Goal: Task Accomplishment & Management: Use online tool/utility

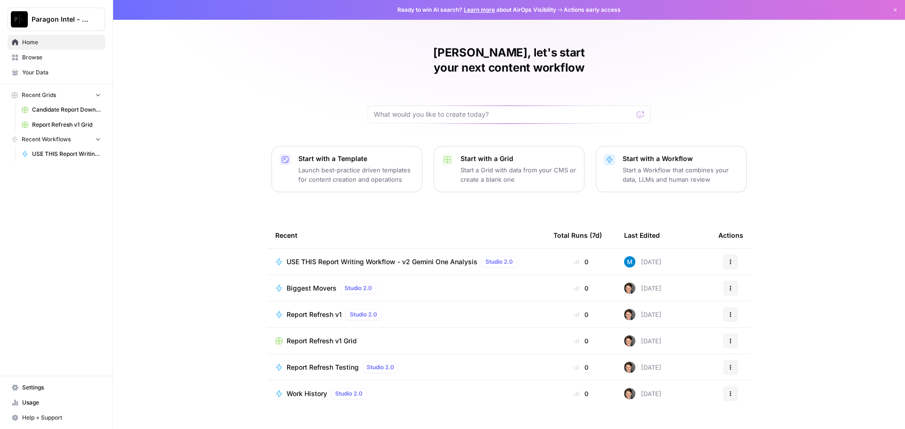
click at [421, 257] on span "USE THIS Report Writing Workflow - v2 Gemini One Analysis" at bounding box center [382, 261] width 191 height 9
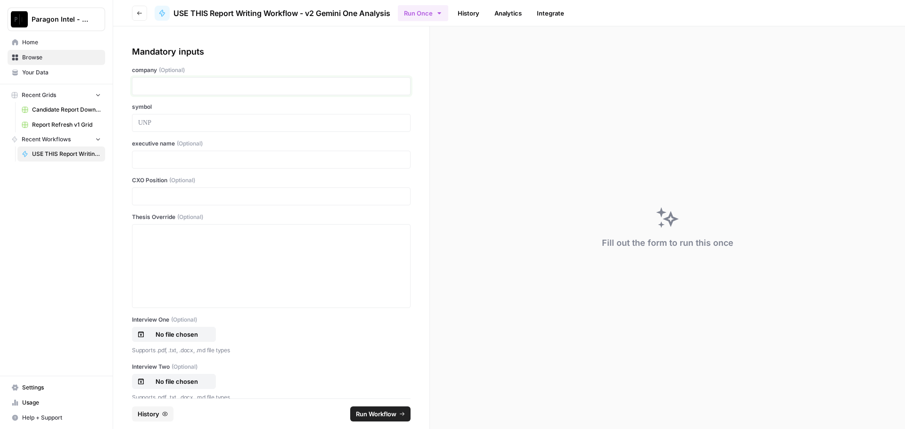
click at [155, 90] on p at bounding box center [271, 86] width 266 height 9
click at [157, 125] on p at bounding box center [271, 122] width 266 height 9
click at [143, 125] on p at bounding box center [271, 122] width 266 height 9
click at [146, 159] on p at bounding box center [271, 159] width 266 height 9
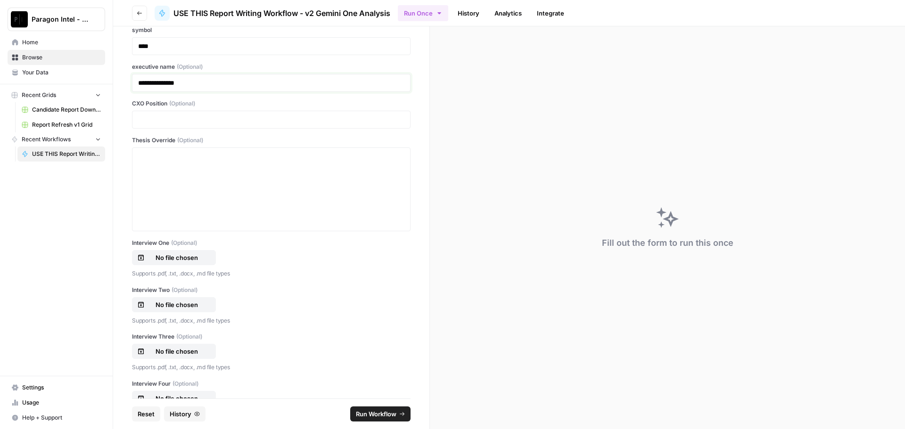
scroll to position [94, 0]
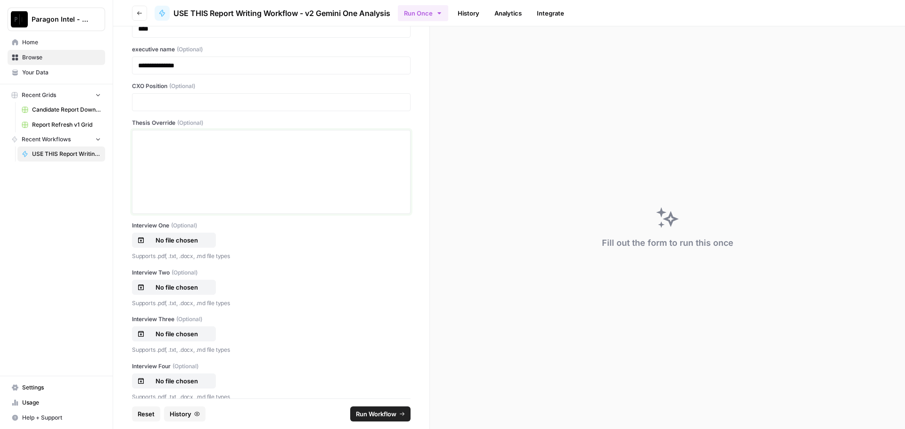
click at [150, 142] on p at bounding box center [271, 138] width 266 height 9
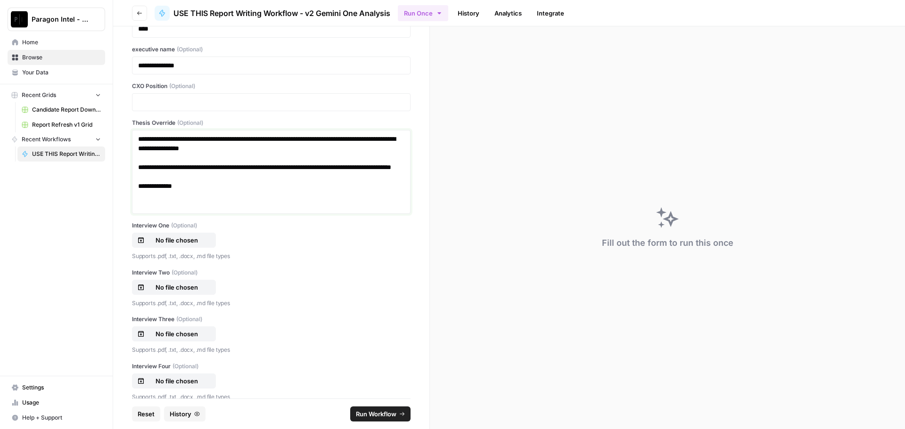
drag, startPoint x: 198, startPoint y: 186, endPoint x: 194, endPoint y: 194, distance: 8.7
click at [197, 189] on p "**********" at bounding box center [267, 182] width 259 height 38
click at [193, 195] on p "**********" at bounding box center [267, 182] width 259 height 38
drag, startPoint x: 284, startPoint y: 195, endPoint x: 76, endPoint y: 213, distance: 208.2
click at [76, 213] on div "**********" at bounding box center [452, 214] width 905 height 429
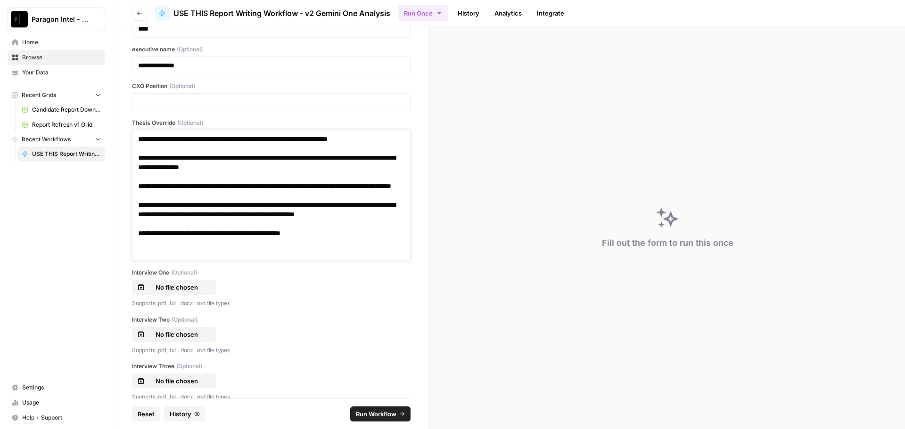
click at [318, 254] on p "**********" at bounding box center [267, 218] width 259 height 75
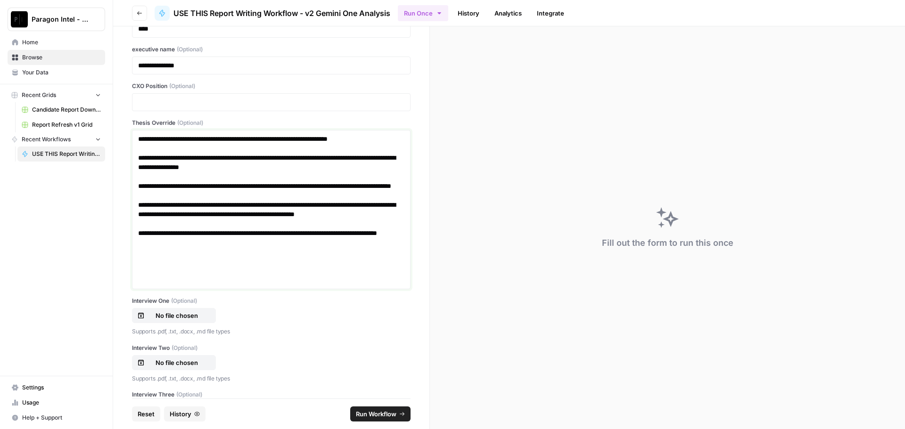
click at [269, 166] on p "**********" at bounding box center [267, 153] width 259 height 38
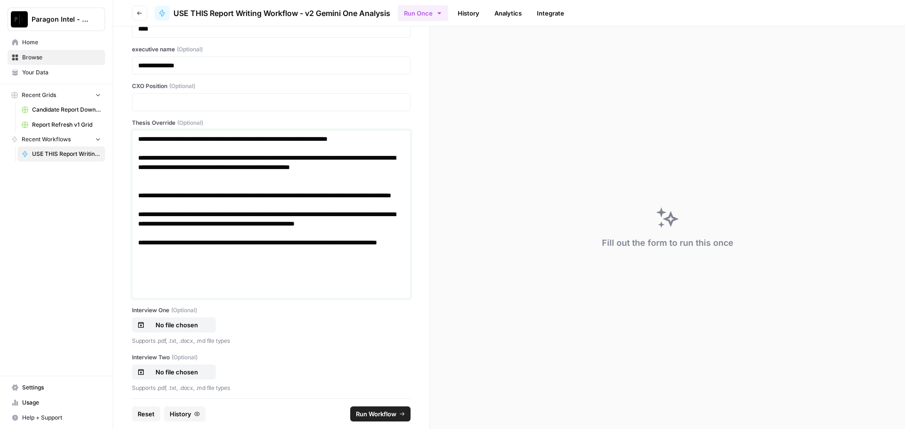
click at [245, 277] on p "**********" at bounding box center [267, 243] width 259 height 104
click at [140, 286] on p "**********" at bounding box center [267, 243] width 259 height 104
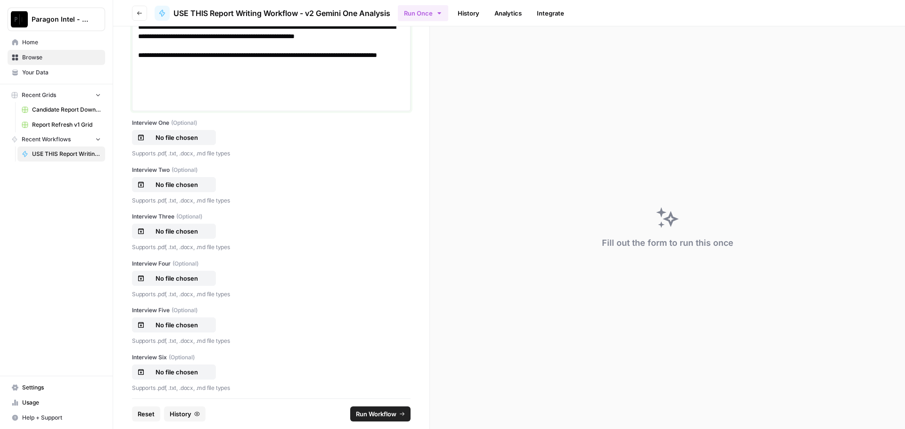
scroll to position [283, 0]
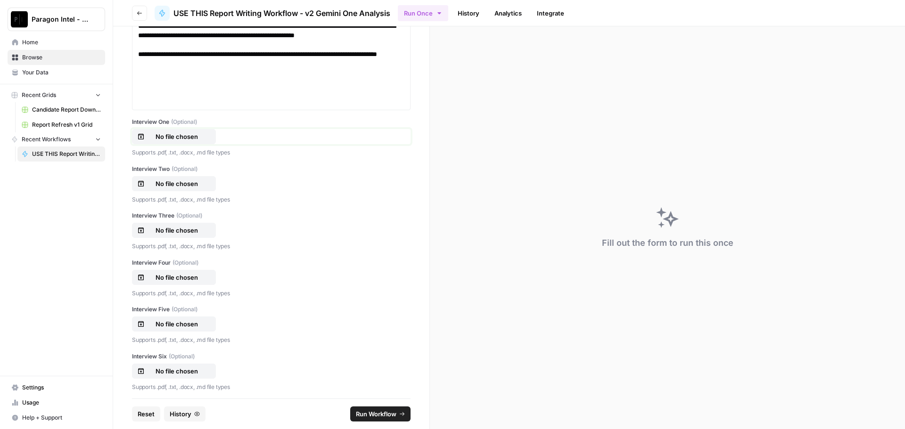
click at [197, 134] on p "No file chosen" at bounding box center [177, 136] width 60 height 9
click at [182, 187] on p "No file chosen" at bounding box center [177, 183] width 60 height 9
click at [185, 231] on p "No file chosen" at bounding box center [177, 230] width 60 height 9
click at [188, 279] on p "No file chosen" at bounding box center [177, 277] width 60 height 9
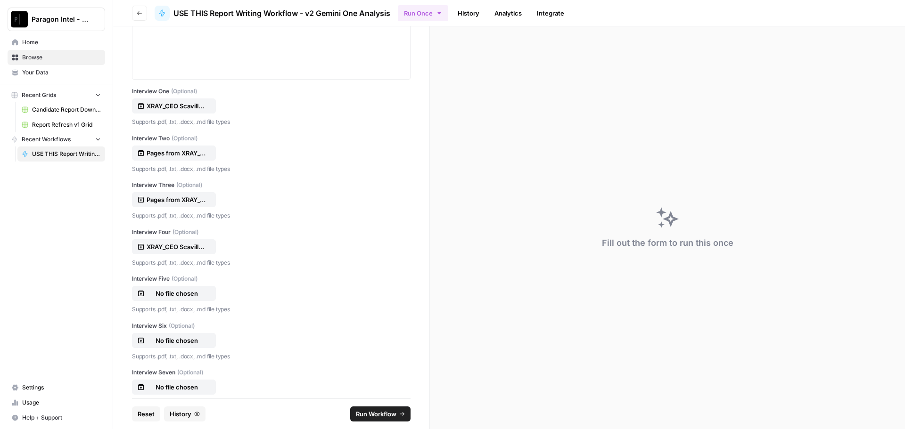
scroll to position [330, 0]
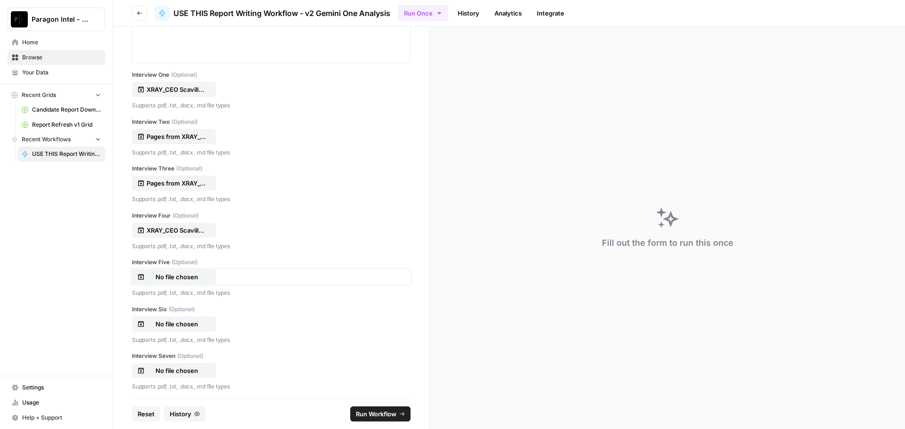
click at [189, 279] on p "No file chosen" at bounding box center [177, 276] width 60 height 9
click at [168, 323] on p "No file chosen" at bounding box center [177, 324] width 60 height 9
click at [169, 368] on p "No file chosen" at bounding box center [177, 370] width 60 height 9
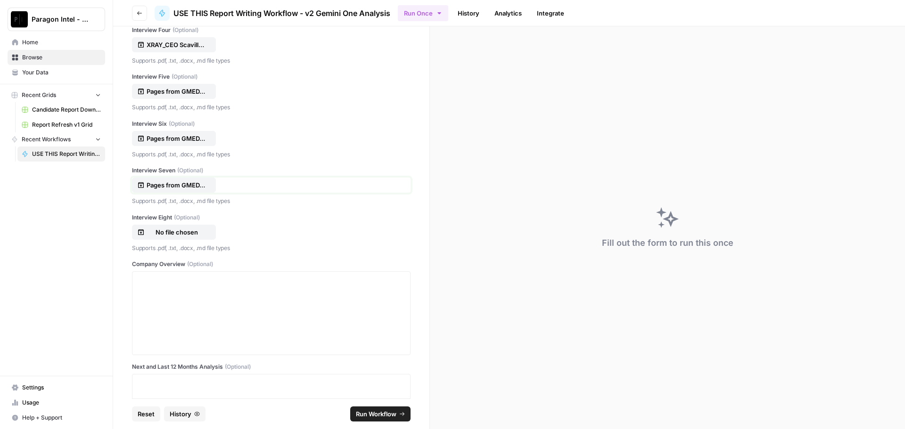
scroll to position [566, 0]
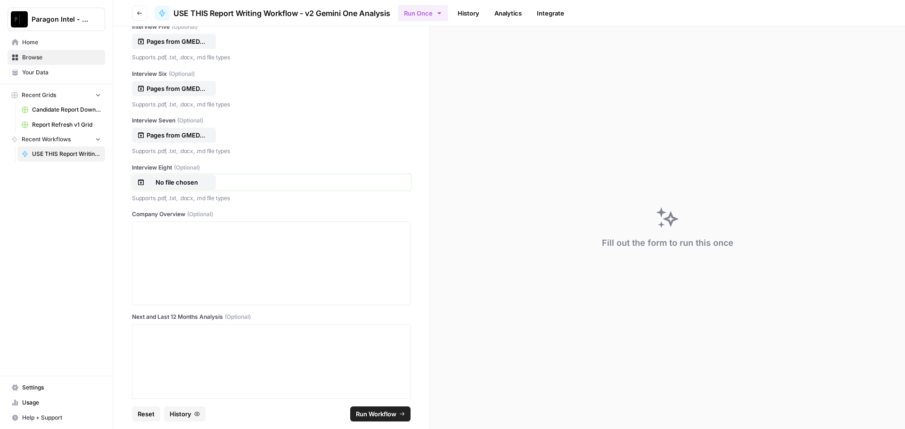
click at [174, 185] on p "No file chosen" at bounding box center [177, 182] width 60 height 9
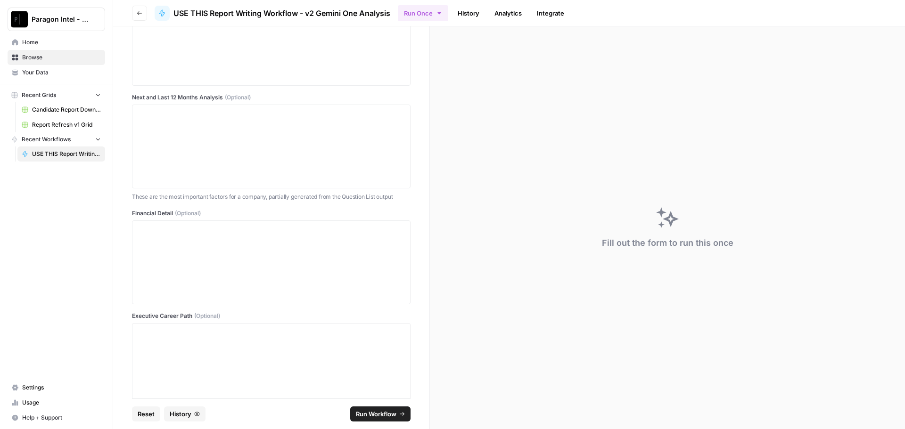
scroll to position [801, 0]
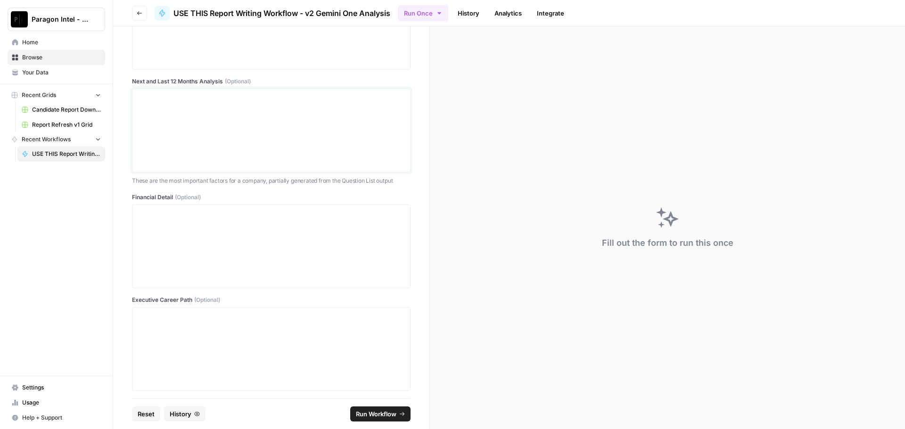
click at [169, 122] on div at bounding box center [271, 130] width 266 height 75
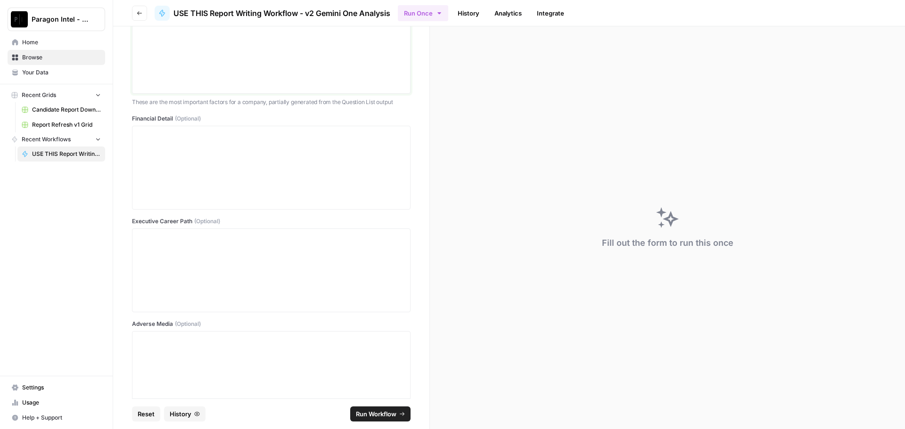
scroll to position [848, 0]
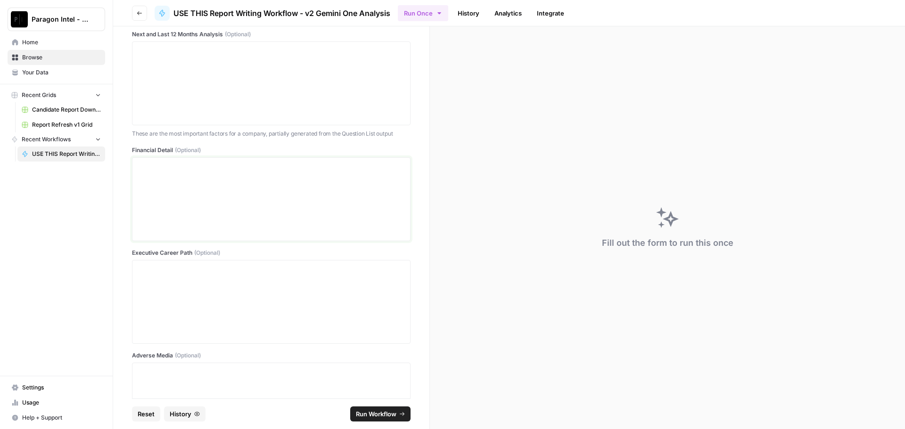
click at [168, 199] on div at bounding box center [271, 199] width 266 height 75
click at [149, 47] on div at bounding box center [271, 83] width 279 height 84
click at [149, 47] on p at bounding box center [271, 50] width 266 height 9
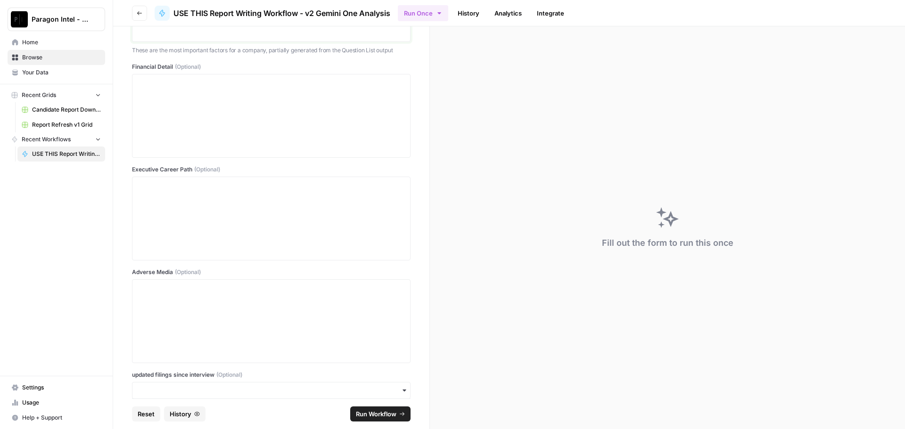
scroll to position [990, 0]
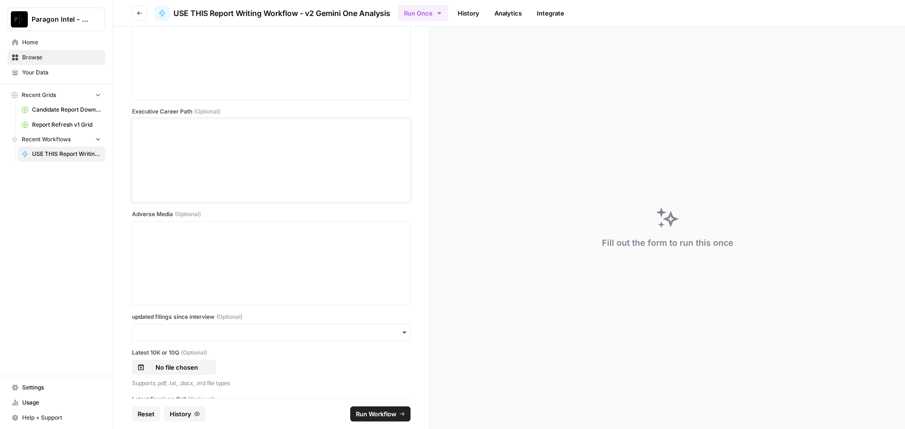
click at [143, 126] on p at bounding box center [271, 127] width 266 height 9
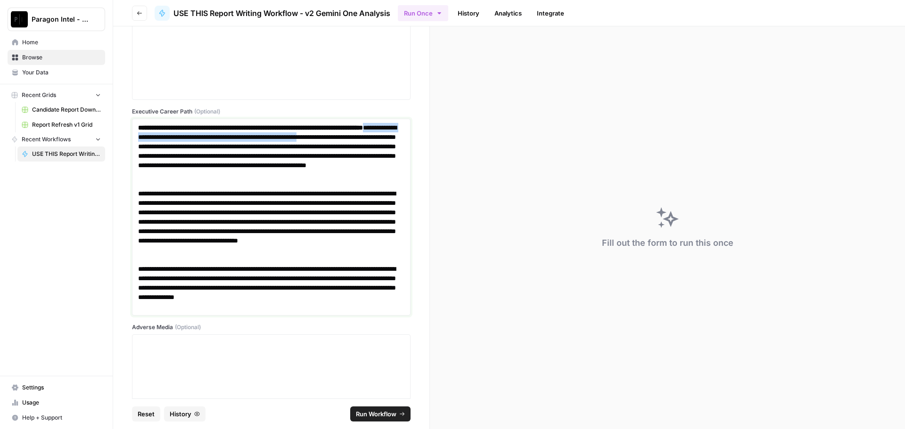
drag, startPoint x: 183, startPoint y: 138, endPoint x: 186, endPoint y: 146, distance: 9.1
click at [186, 146] on p "**********" at bounding box center [267, 156] width 259 height 66
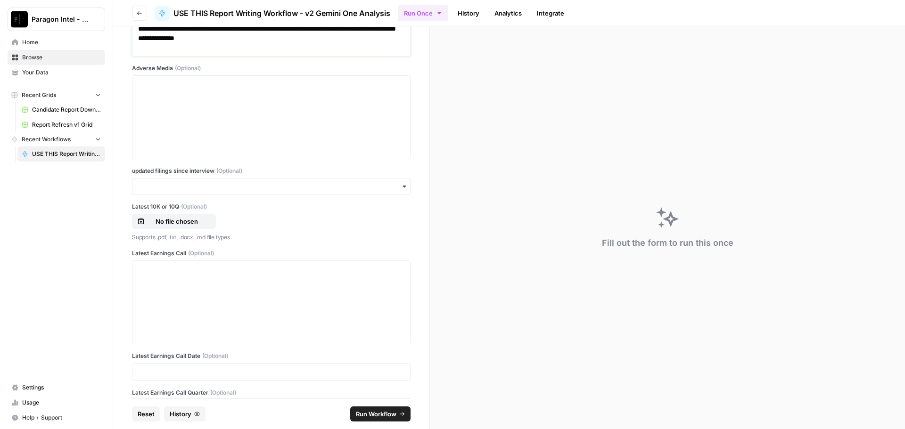
scroll to position [1280, 0]
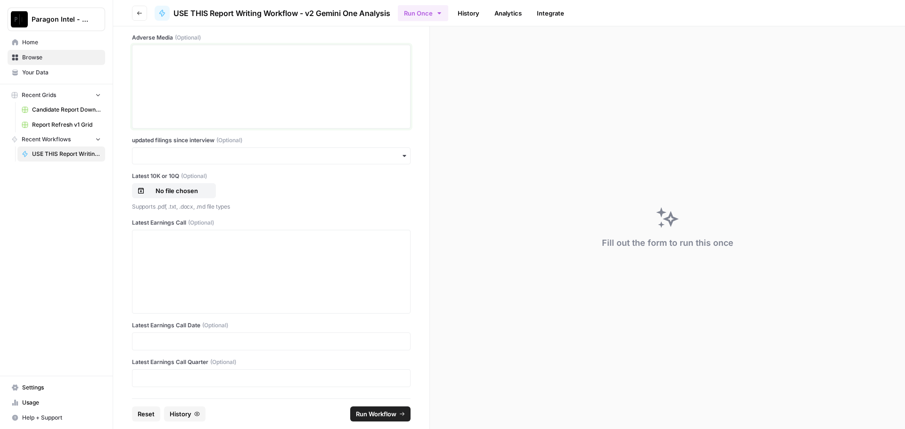
click at [185, 70] on div at bounding box center [271, 86] width 266 height 75
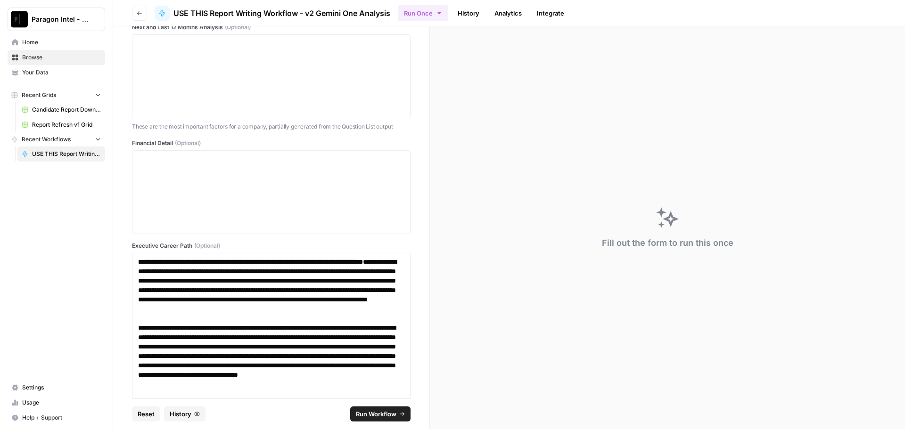
scroll to position [903, 0]
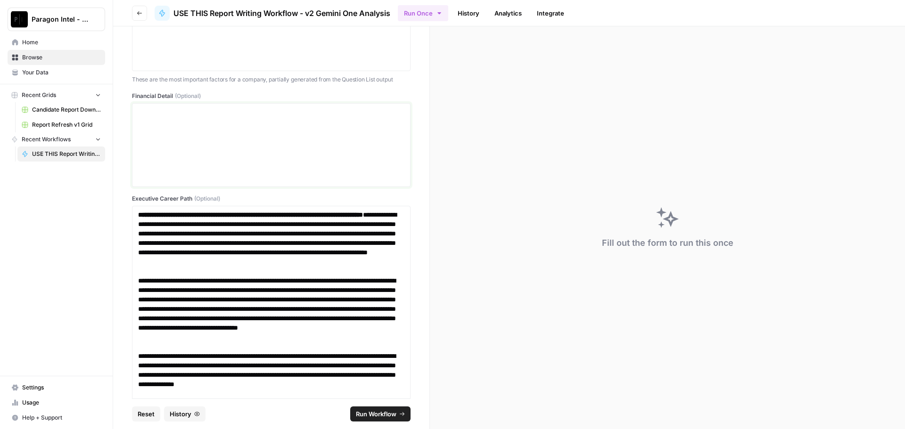
click at [184, 119] on div at bounding box center [271, 144] width 266 height 75
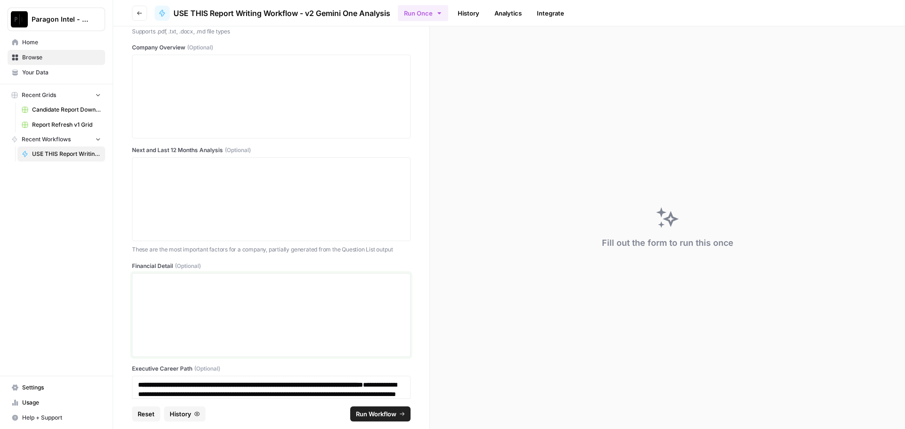
scroll to position [714, 0]
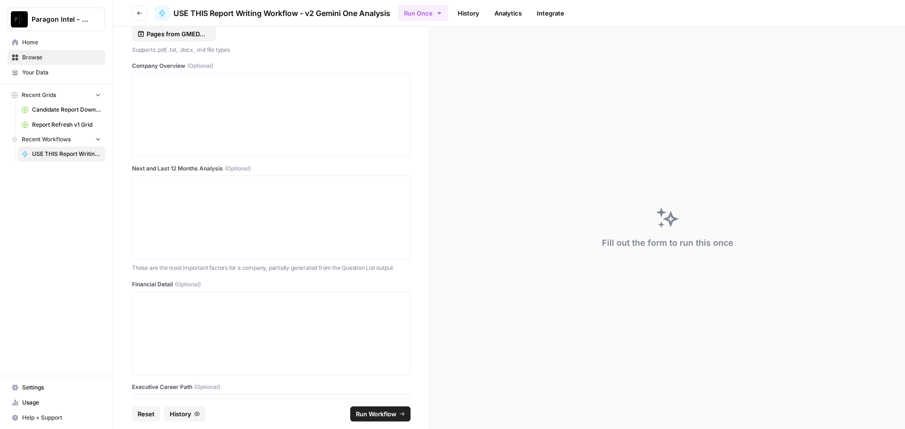
click at [135, 189] on div at bounding box center [271, 218] width 279 height 84
click at [140, 186] on p at bounding box center [271, 184] width 266 height 9
paste div
click at [144, 188] on p at bounding box center [267, 184] width 259 height 9
click at [145, 195] on div at bounding box center [271, 217] width 266 height 75
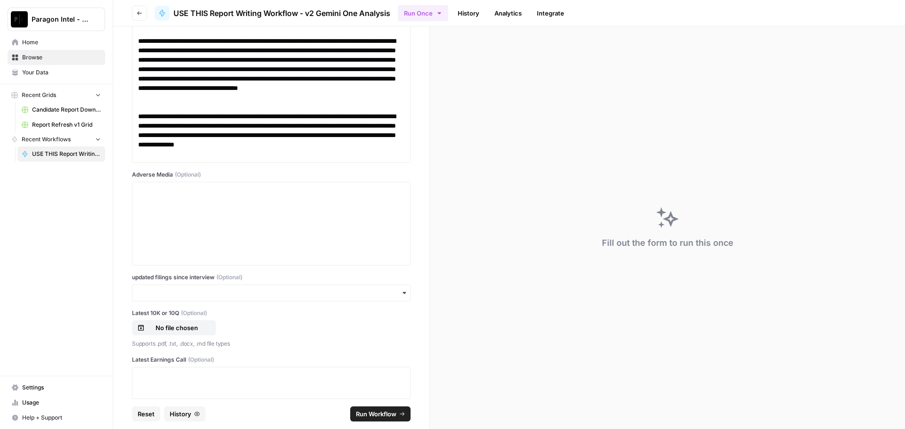
scroll to position [1760, 0]
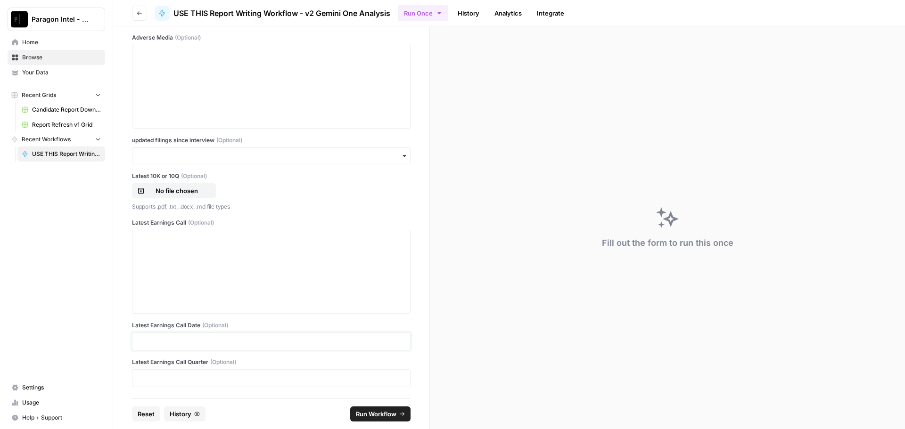
click at [160, 345] on p at bounding box center [271, 341] width 266 height 9
click at [136, 384] on div at bounding box center [271, 378] width 279 height 18
click at [156, 384] on div at bounding box center [271, 378] width 279 height 18
click at [148, 380] on p at bounding box center [271, 378] width 266 height 9
click at [149, 240] on p at bounding box center [271, 238] width 266 height 9
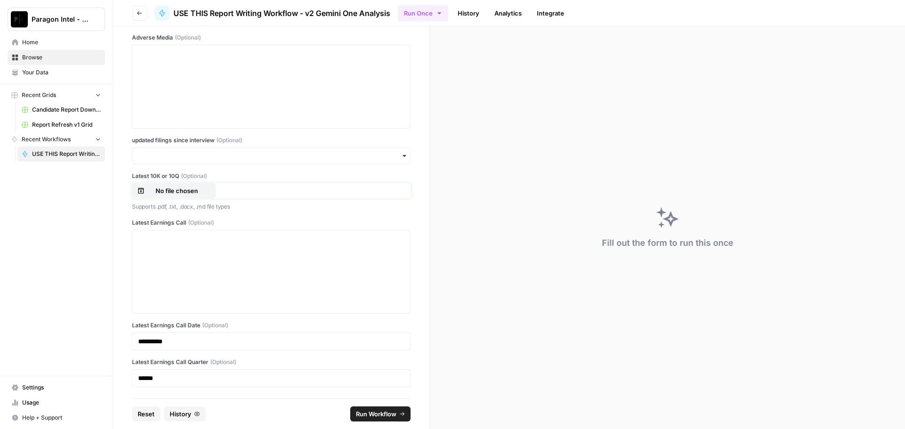
click at [187, 190] on p "No file chosen" at bounding box center [177, 190] width 60 height 9
click at [239, 160] on input "updated filings since interview (Optional)" at bounding box center [271, 155] width 266 height 9
click at [159, 189] on div "yes" at bounding box center [267, 181] width 271 height 18
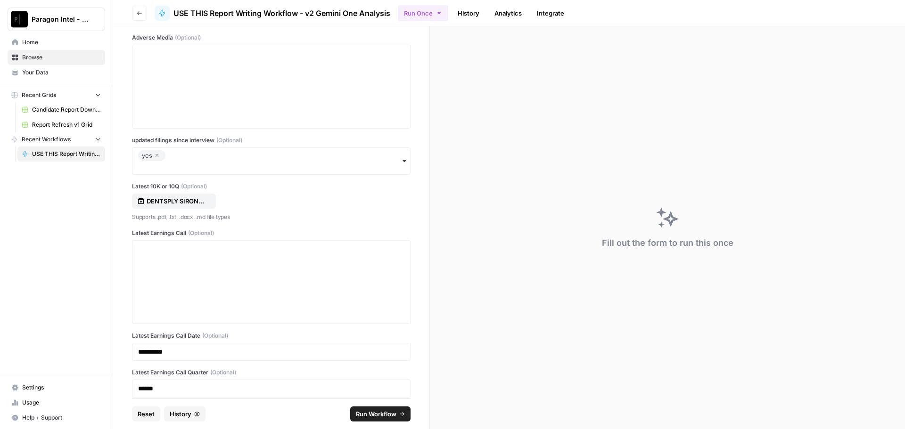
click at [159, 158] on icon "button" at bounding box center [157, 155] width 6 height 11
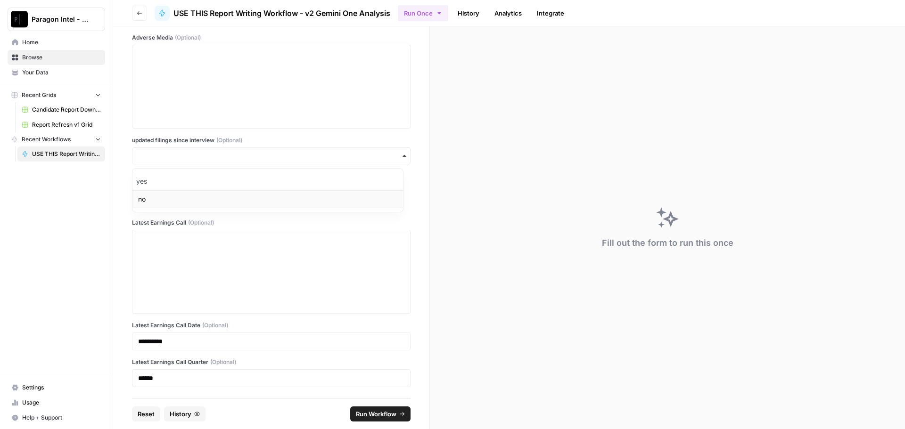
drag, startPoint x: 157, startPoint y: 200, endPoint x: 181, endPoint y: 195, distance: 24.2
click at [157, 200] on div "no" at bounding box center [267, 199] width 271 height 18
